Goal: Information Seeking & Learning: Learn about a topic

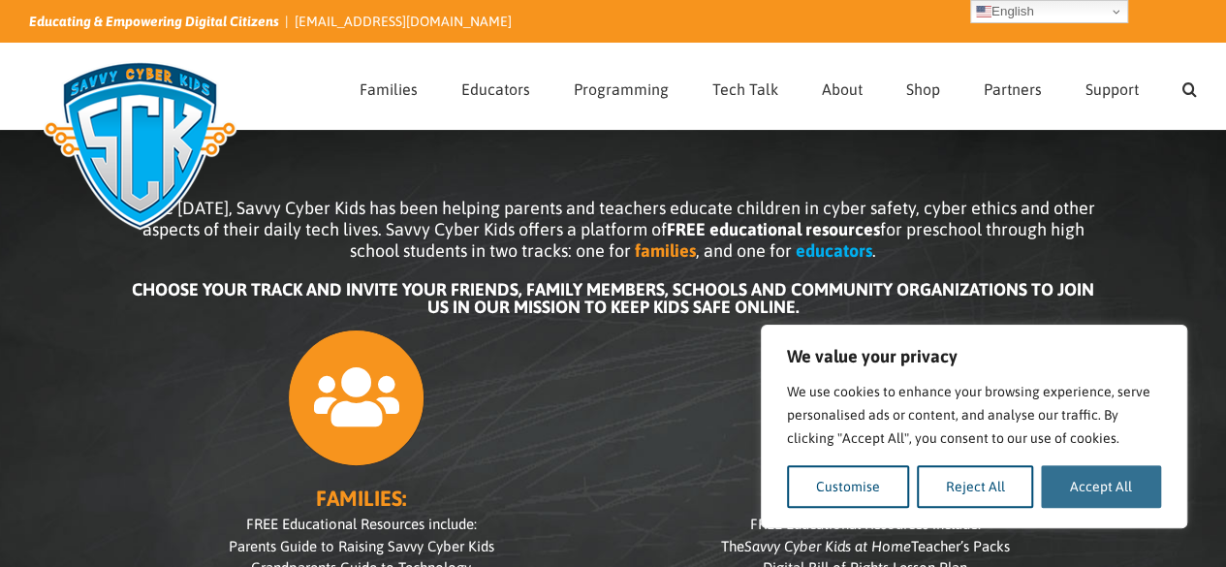
click at [1126, 494] on button "Accept All" at bounding box center [1101, 486] width 120 height 43
checkbox input "true"
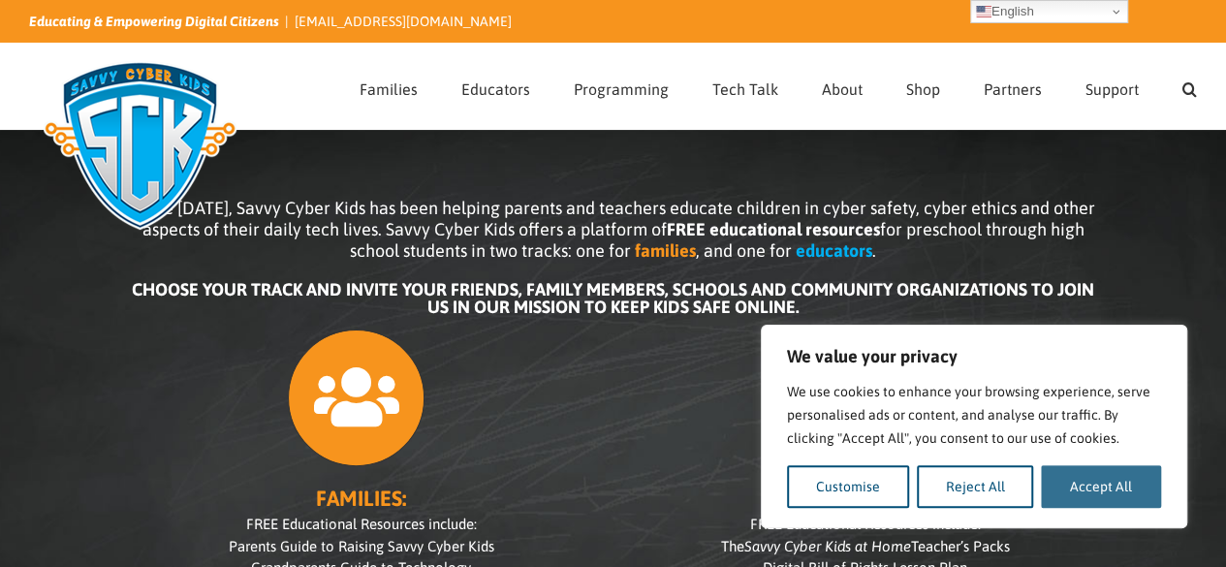
checkbox input "true"
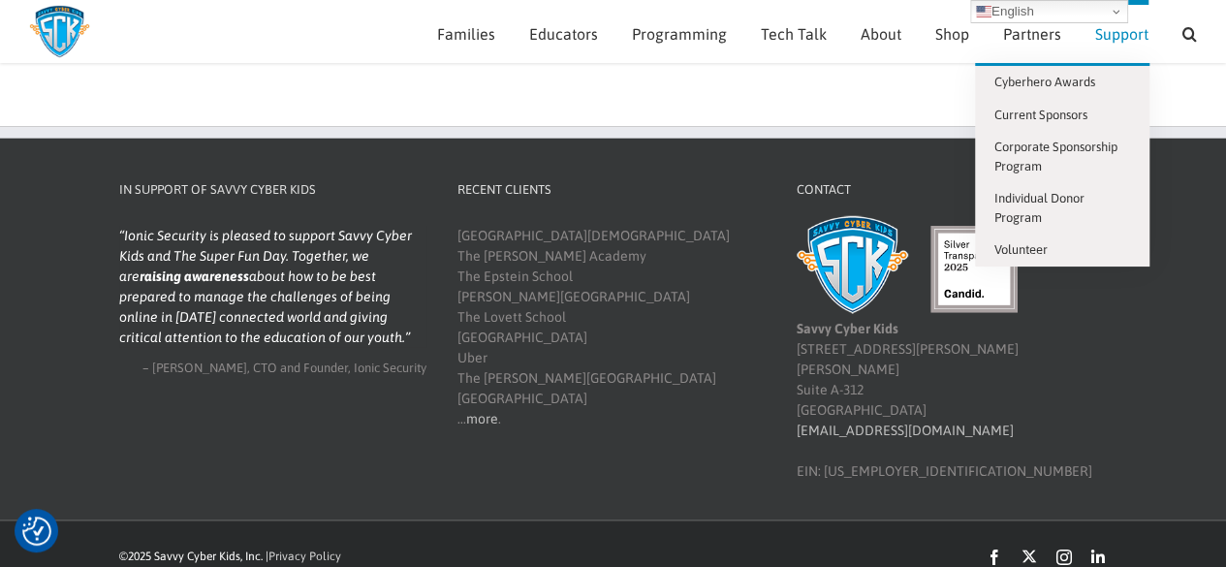
scroll to position [2369, 0]
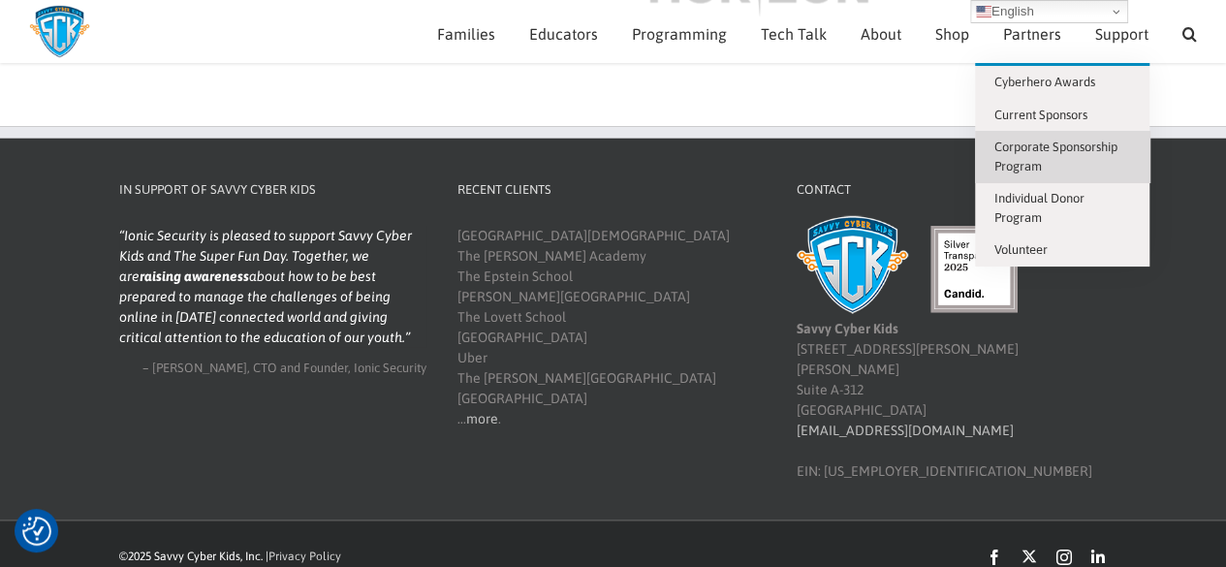
click at [1055, 152] on span "Corporate Sponsorship Program" at bounding box center [1056, 157] width 123 height 34
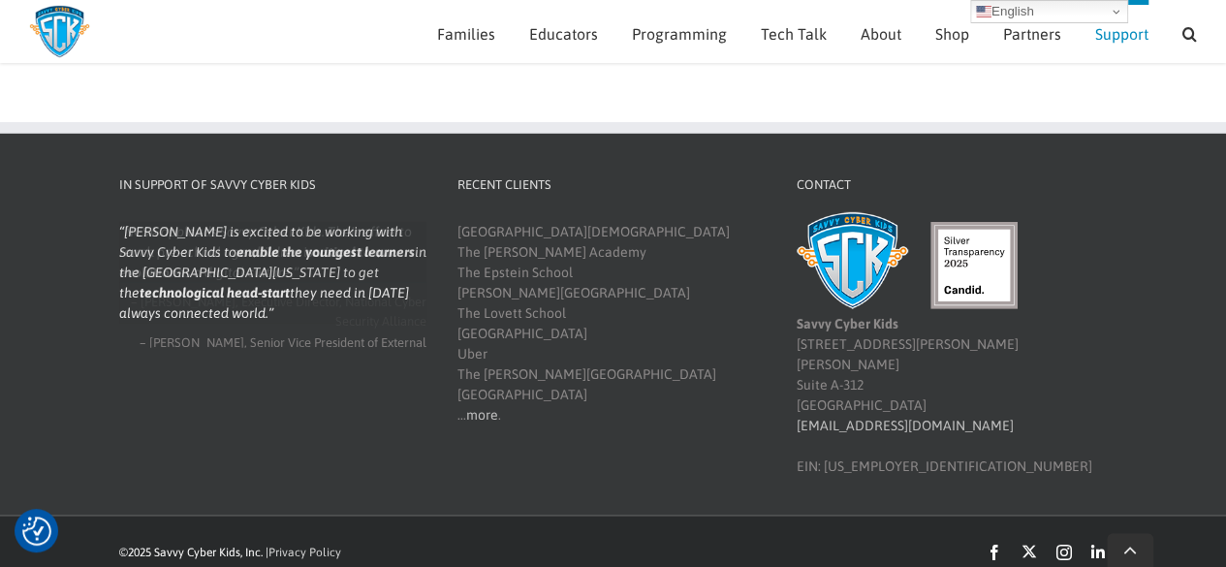
scroll to position [2739, 0]
